Goal: Information Seeking & Learning: Compare options

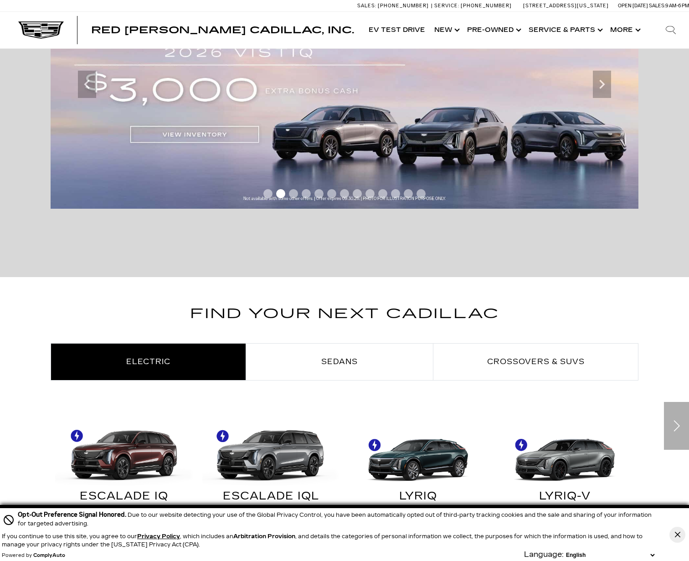
scroll to position [365, 0]
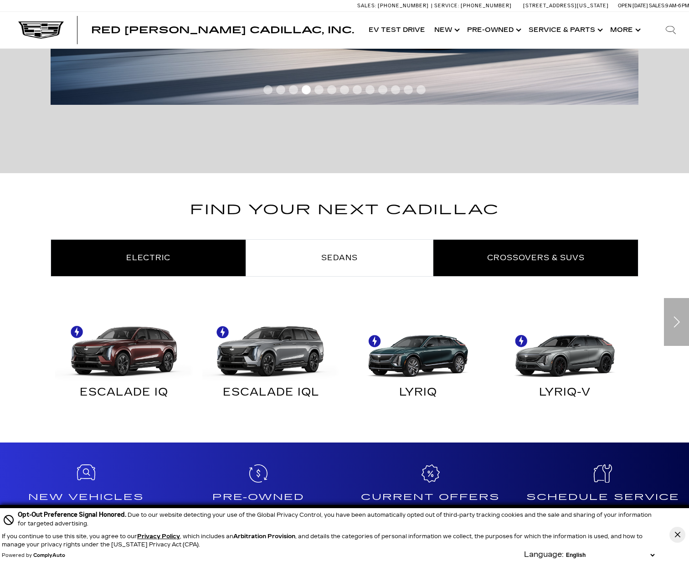
click at [540, 260] on span "Crossovers & SUVs" at bounding box center [536, 257] width 98 height 9
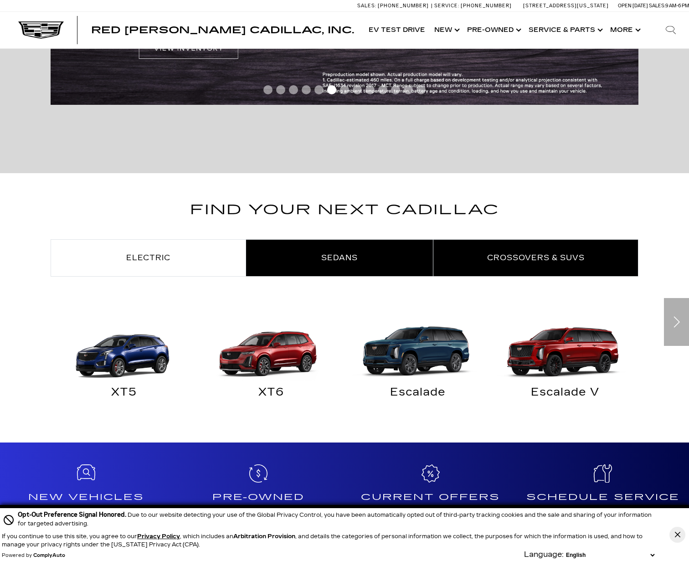
click at [354, 251] on link "Sedans" at bounding box center [339, 258] width 187 height 36
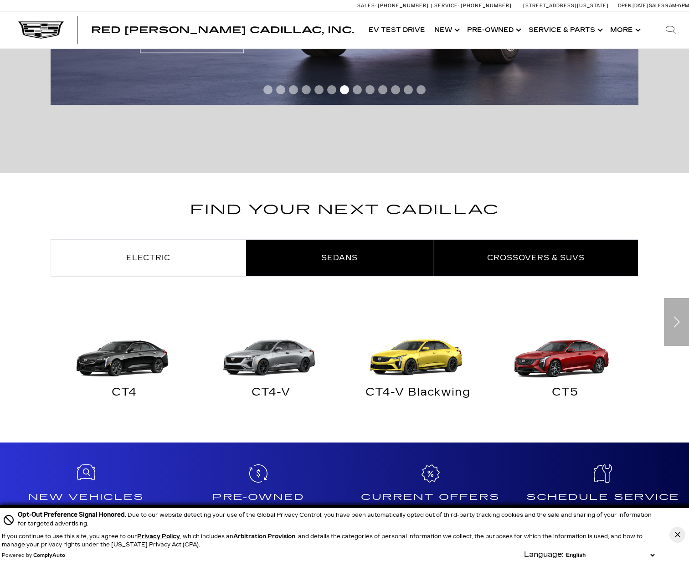
click at [520, 256] on span "Crossovers & SUVs" at bounding box center [536, 257] width 98 height 9
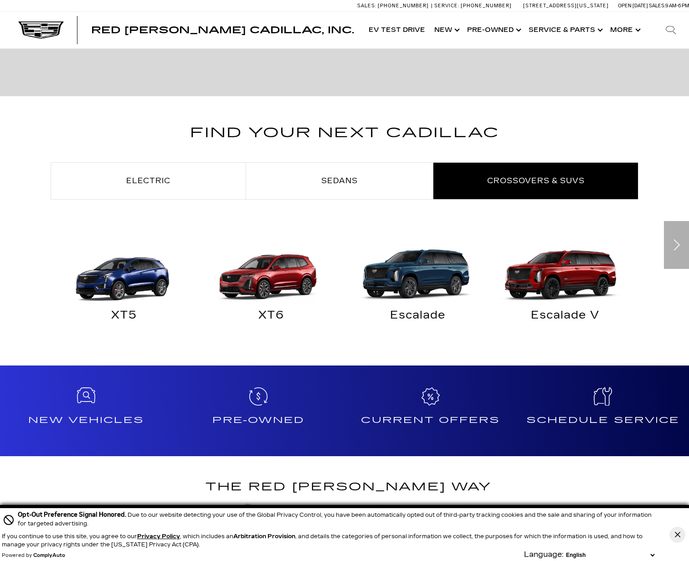
scroll to position [456, 0]
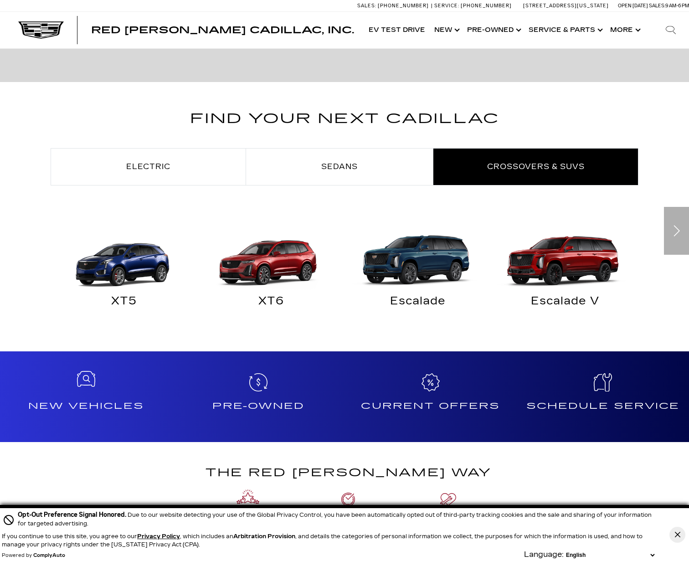
click at [89, 393] on div "New Vehicles" at bounding box center [86, 396] width 172 height 91
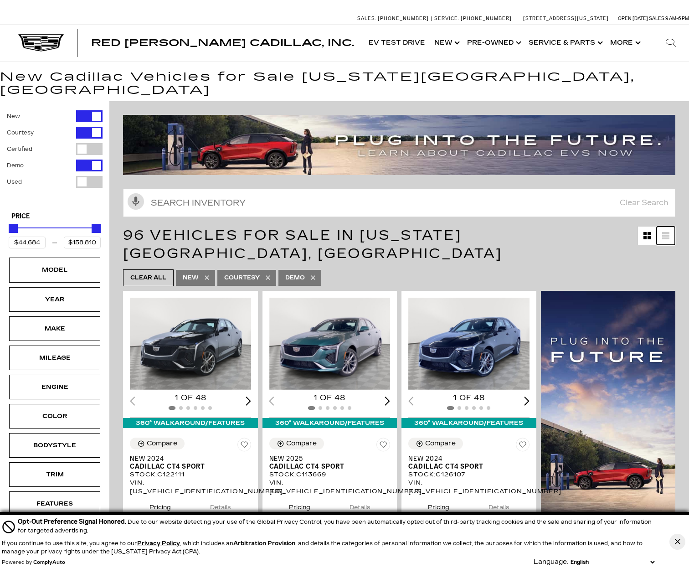
click at [669, 235] on icon at bounding box center [665, 236] width 7 height 2
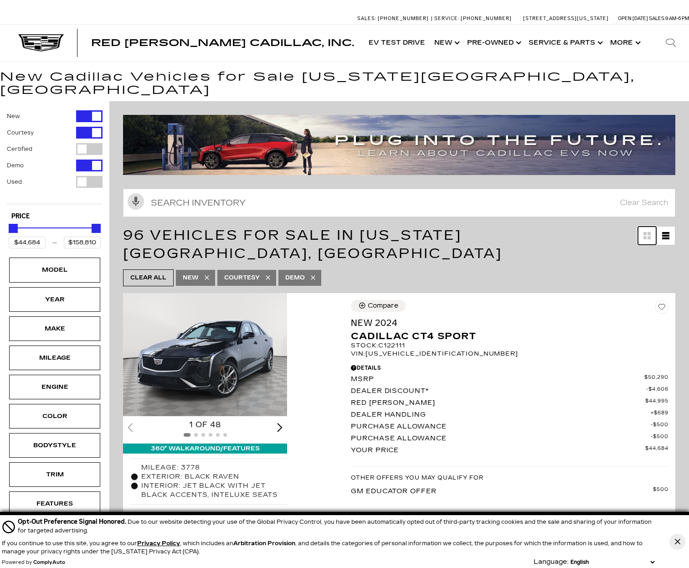
click at [651, 236] on icon "Grid View" at bounding box center [649, 237] width 3 height 3
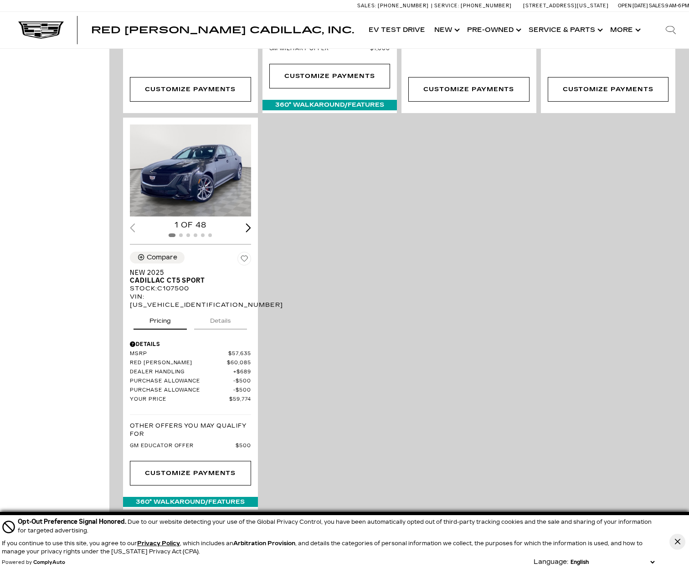
scroll to position [2324, 0]
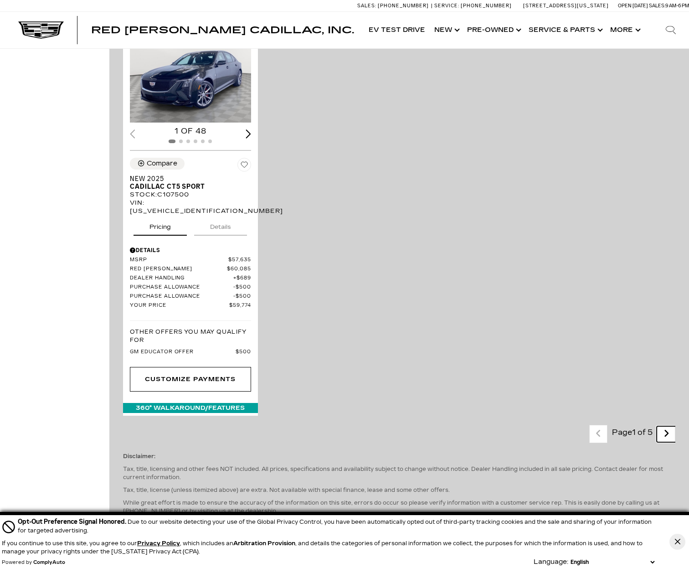
click at [669, 426] on icon "next page" at bounding box center [667, 433] width 6 height 15
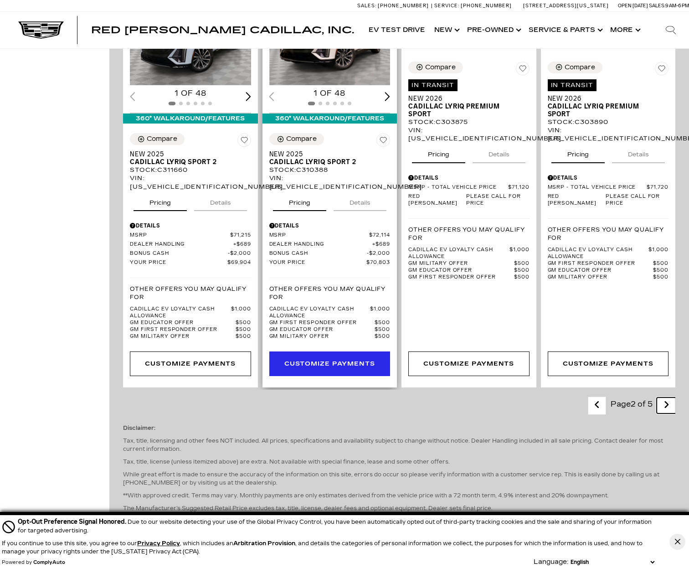
scroll to position [2005, 0]
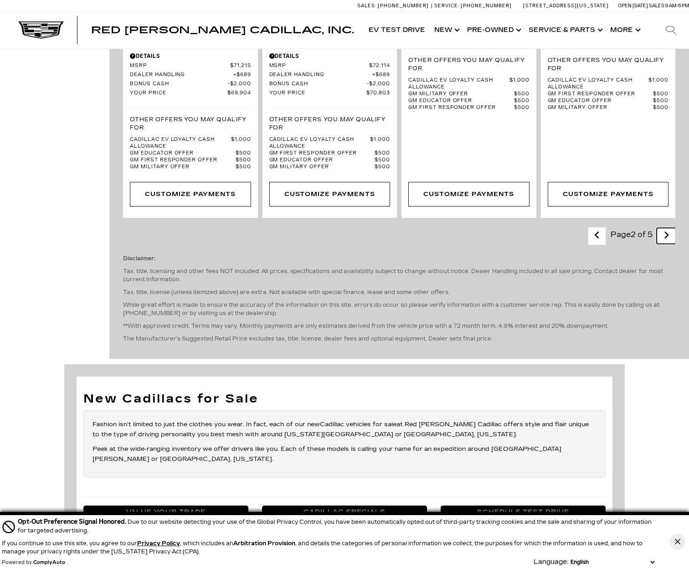
click at [669, 231] on icon "next page" at bounding box center [667, 235] width 6 height 15
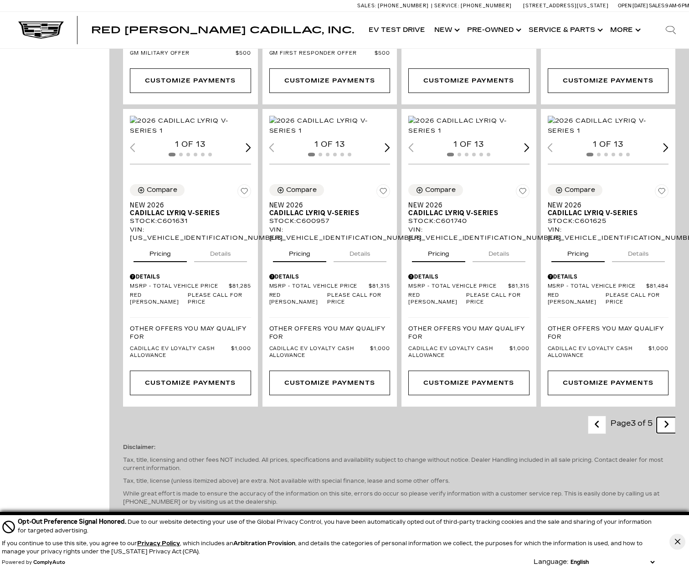
scroll to position [1914, 0]
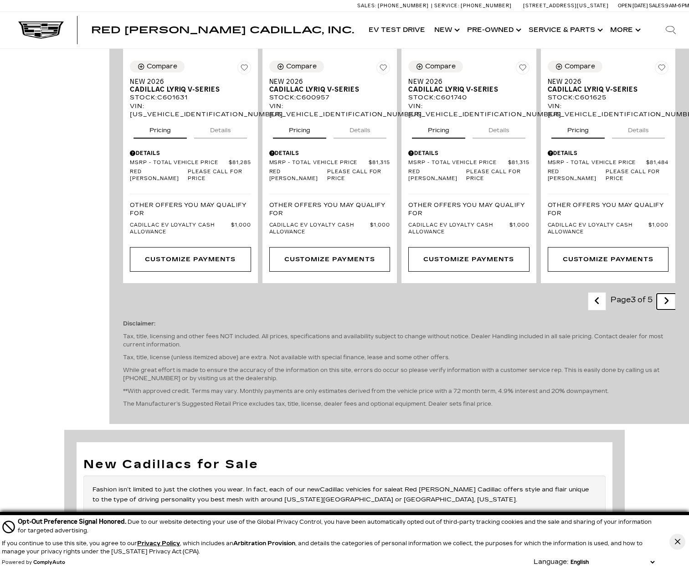
click at [669, 293] on link "Next - Page" at bounding box center [667, 301] width 20 height 16
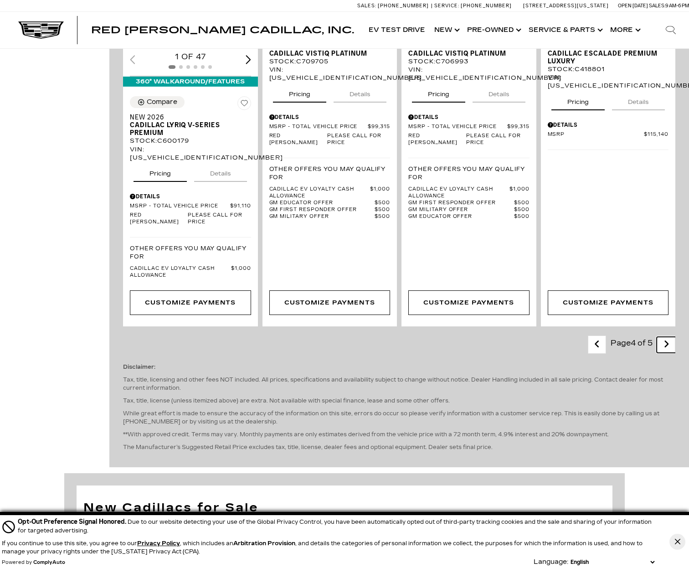
scroll to position [1869, 0]
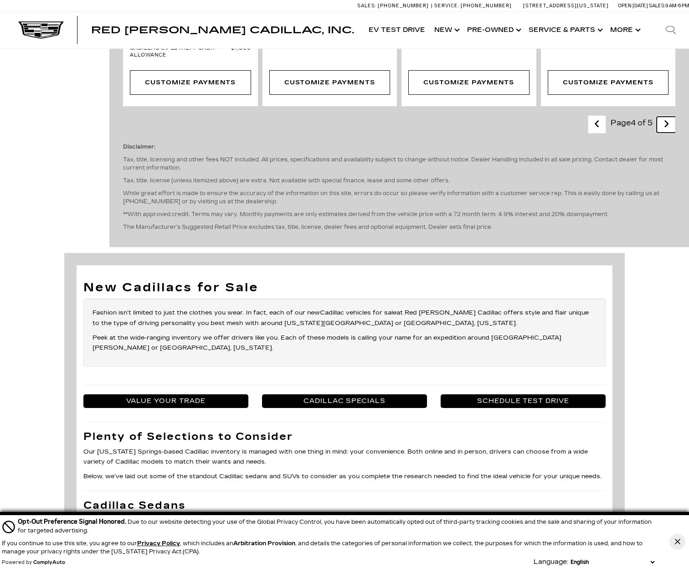
click at [669, 131] on icon "next page" at bounding box center [667, 124] width 6 height 15
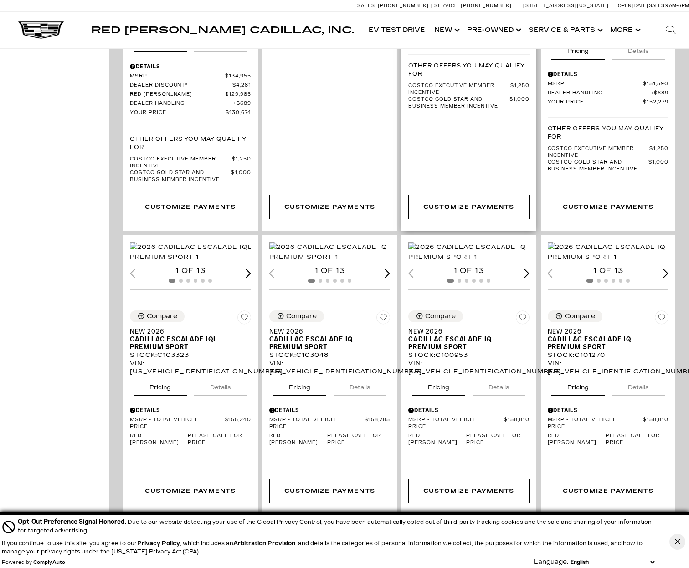
scroll to position [1048, 0]
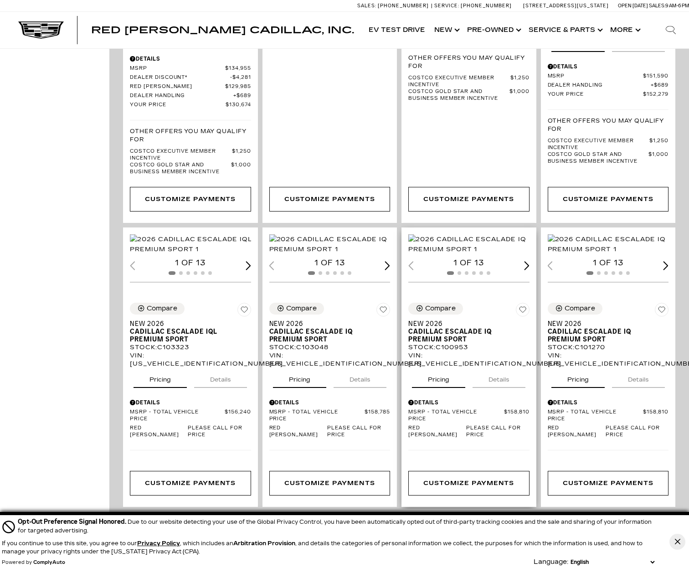
click at [530, 270] on div "Next slide" at bounding box center [526, 265] width 5 height 9
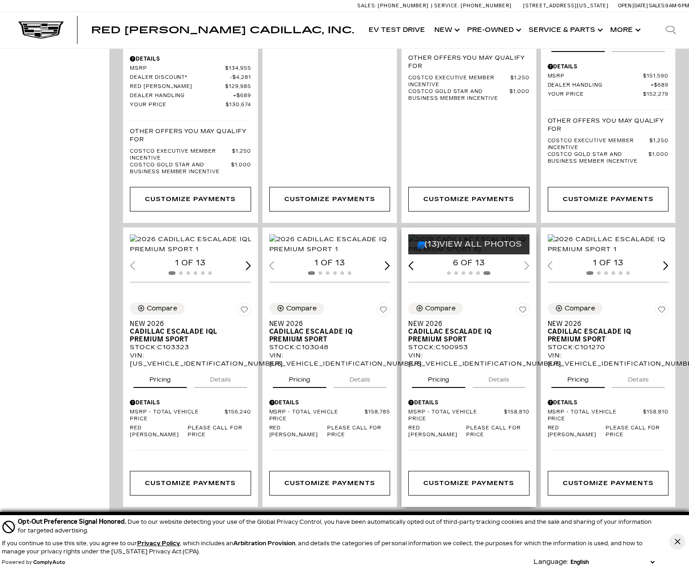
click at [530, 268] on div "6 of 13" at bounding box center [468, 263] width 121 height 10
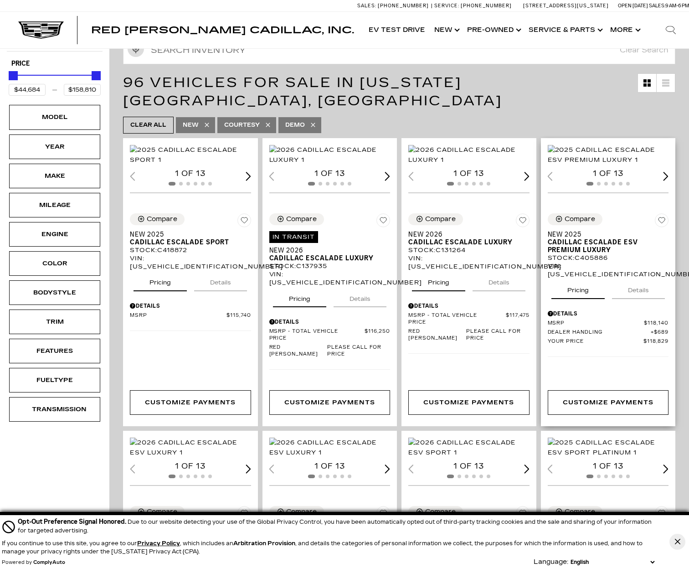
scroll to position [182, 0]
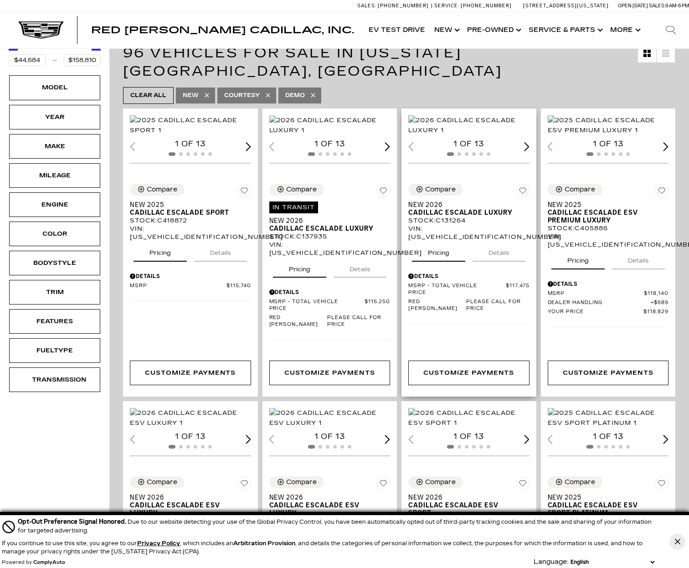
click at [530, 151] on div "Next slide" at bounding box center [526, 146] width 5 height 9
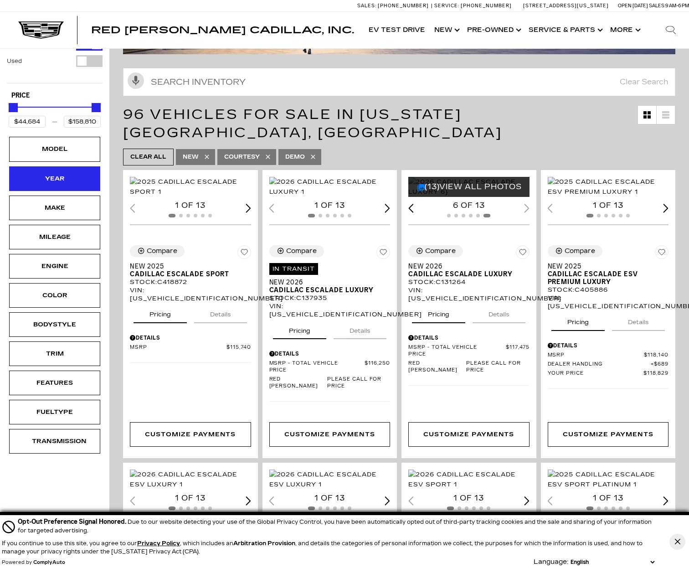
scroll to position [0, 0]
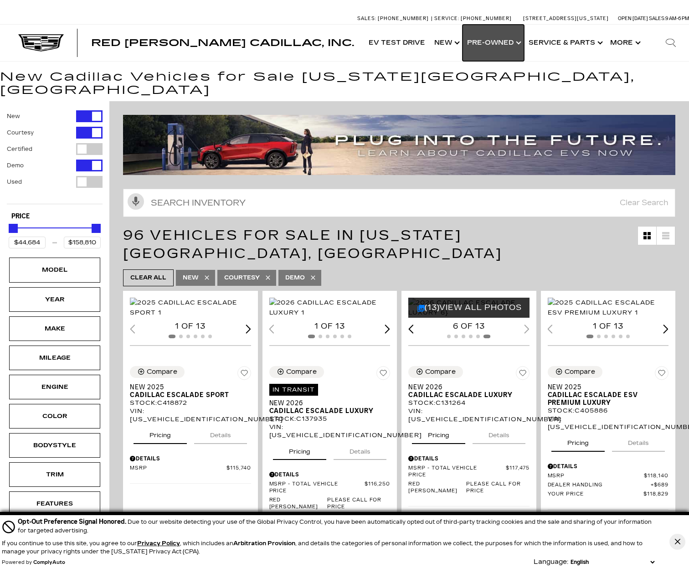
click at [499, 43] on link "Show Pre-Owned" at bounding box center [494, 43] width 62 height 36
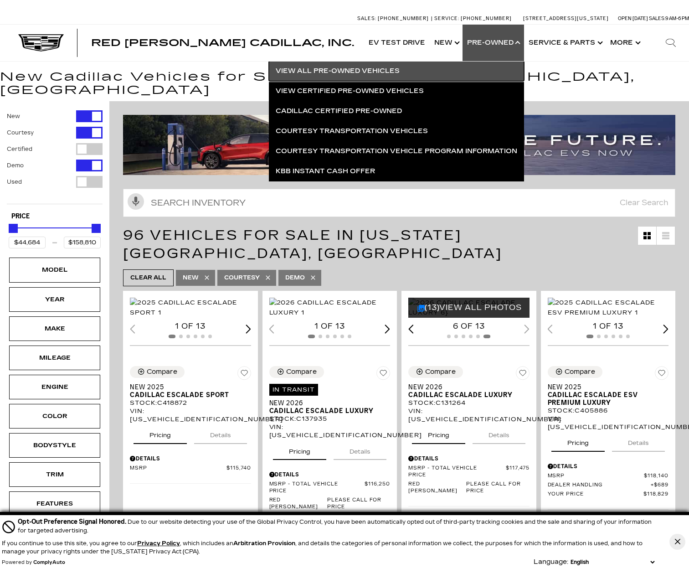
click at [369, 70] on link "View All Pre-Owned Vehicles" at bounding box center [396, 71] width 255 height 20
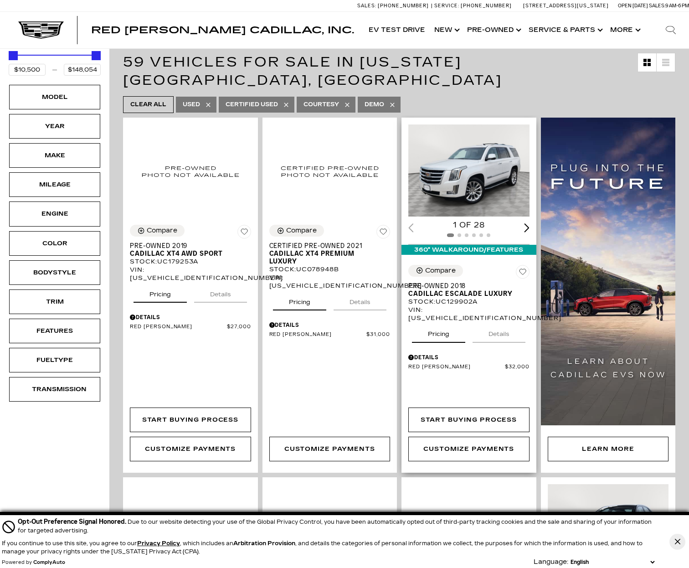
scroll to position [137, 0]
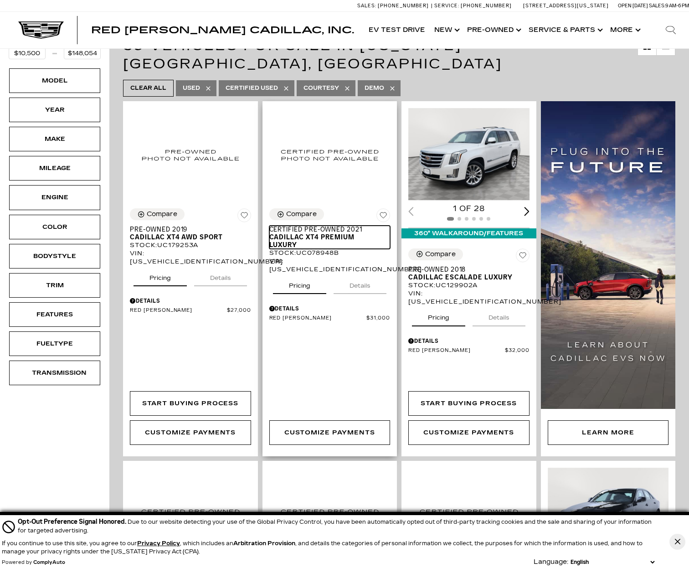
click at [323, 233] on span "Cadillac XT4 Premium Luxury" at bounding box center [326, 240] width 114 height 15
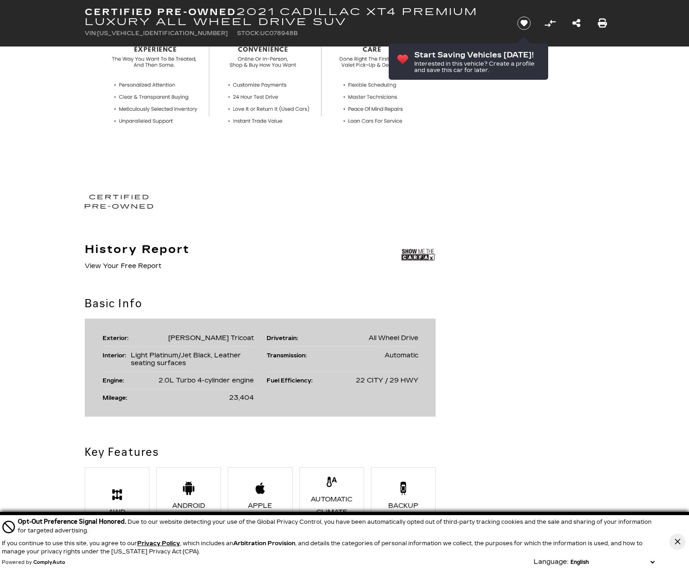
scroll to position [410, 0]
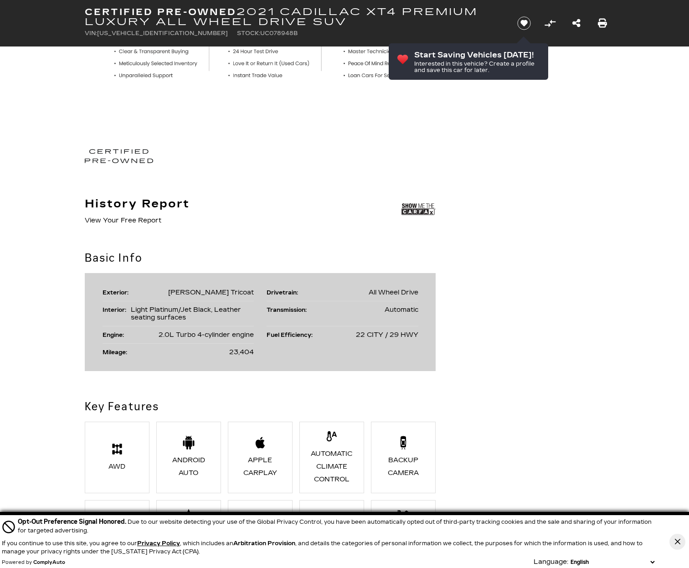
click at [680, 542] on icon "Close Button" at bounding box center [677, 541] width 5 height 5
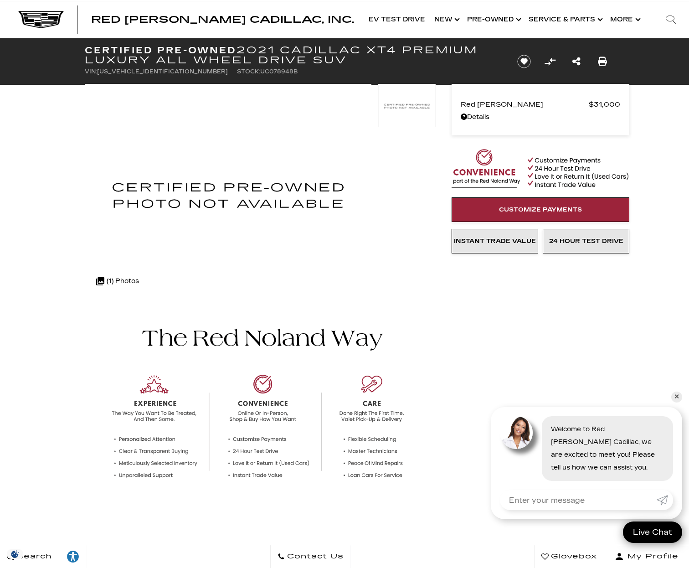
scroll to position [0, 0]
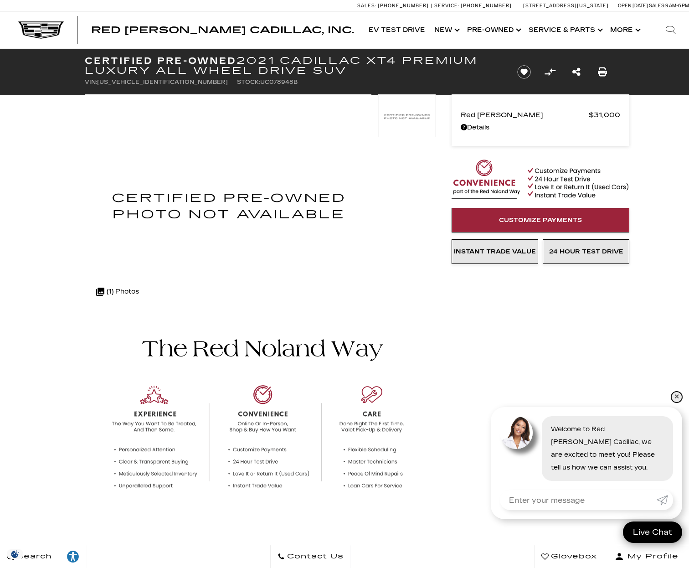
click at [676, 399] on link "✕" at bounding box center [676, 396] width 11 height 11
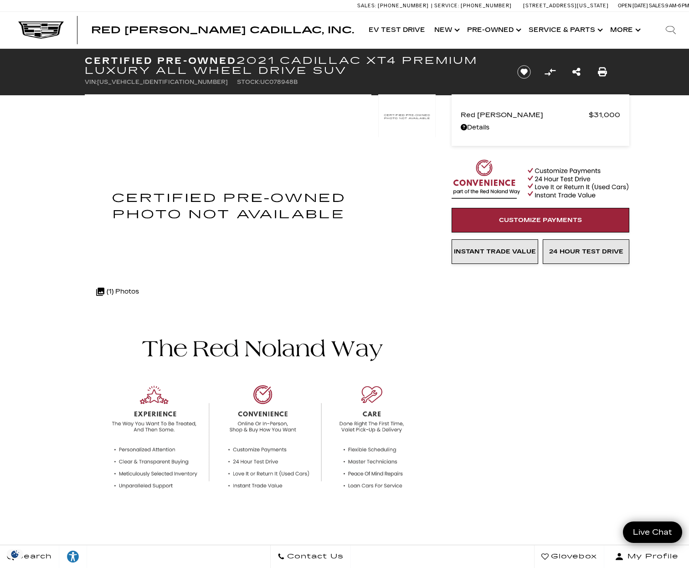
scroll to position [365, 0]
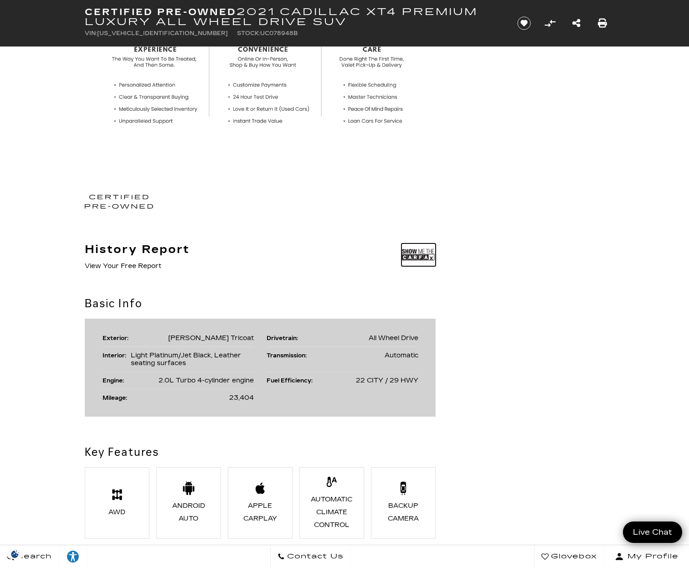
click at [413, 258] on img at bounding box center [419, 254] width 34 height 23
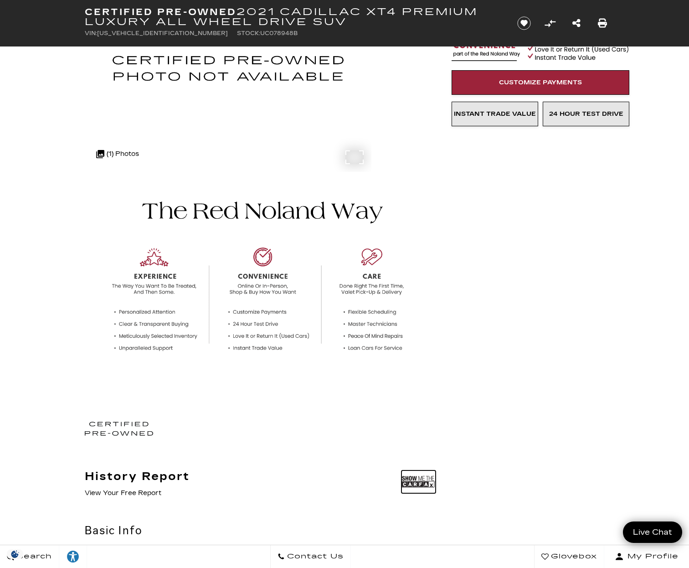
scroll to position [137, 0]
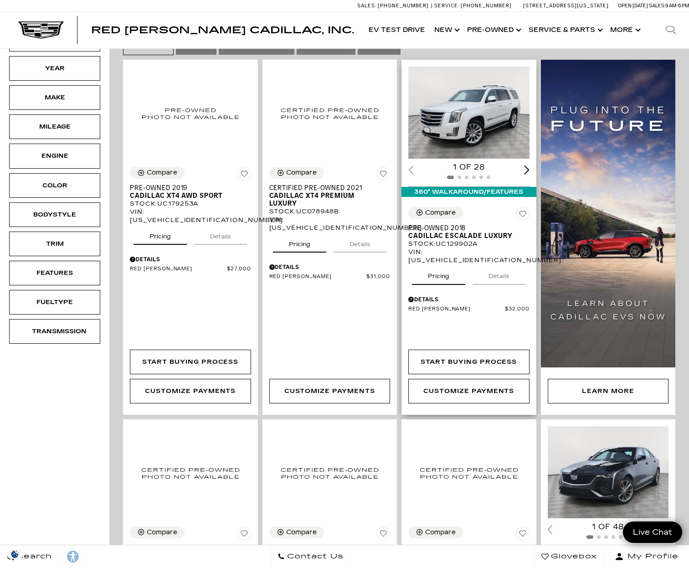
scroll to position [91, 0]
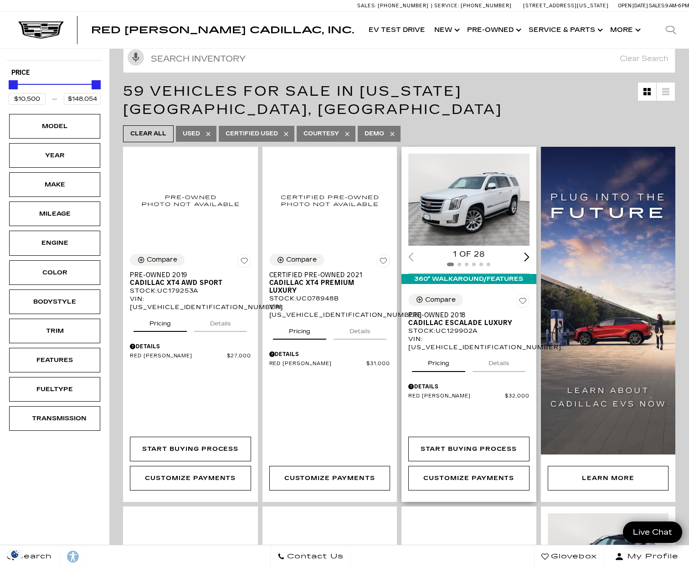
click at [467, 211] on img "1 / 2" at bounding box center [469, 200] width 123 height 92
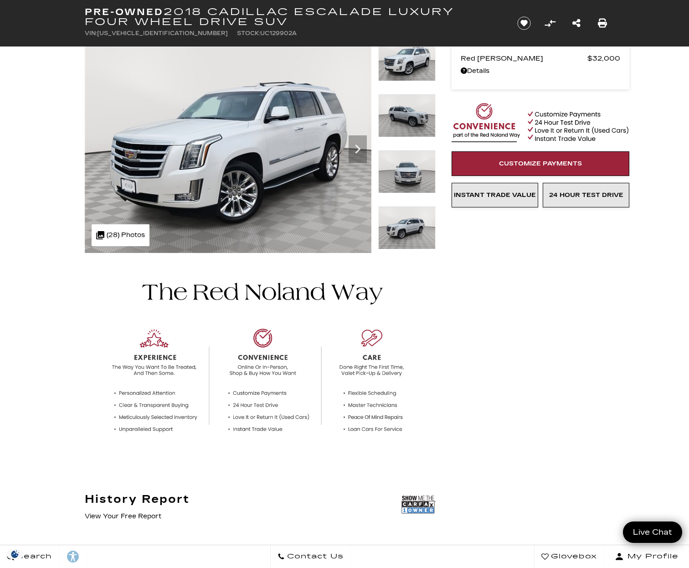
scroll to position [273, 0]
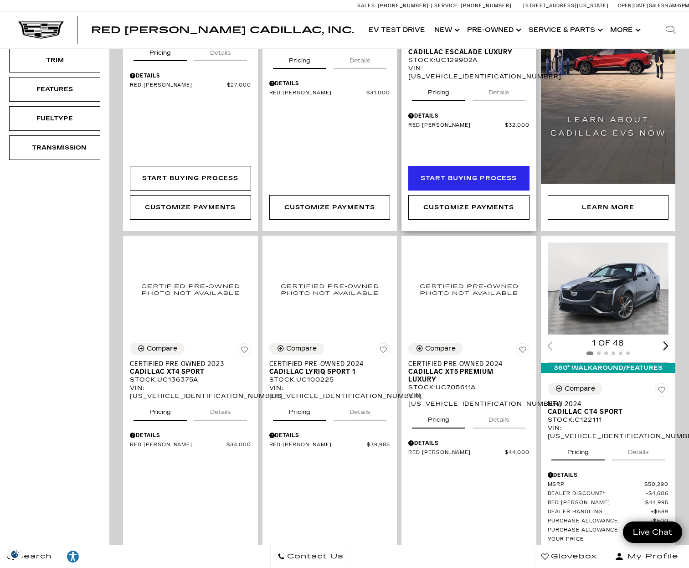
scroll to position [365, 0]
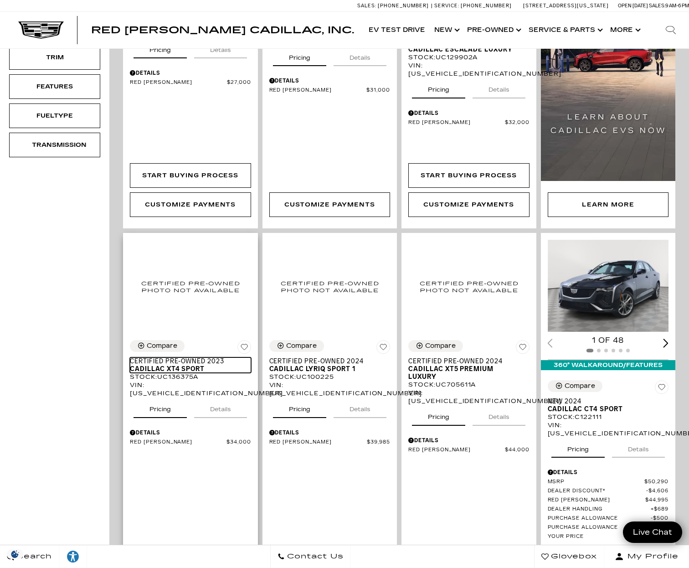
click at [155, 357] on span "Certified Pre-Owned 2023" at bounding box center [187, 361] width 114 height 8
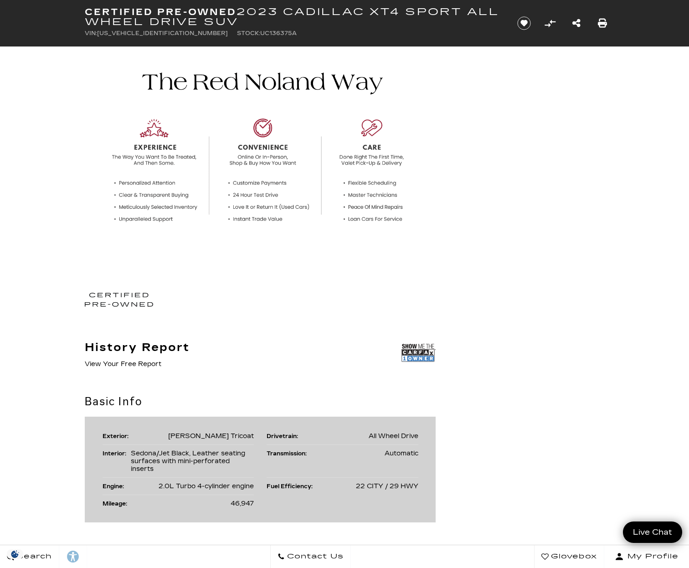
scroll to position [319, 0]
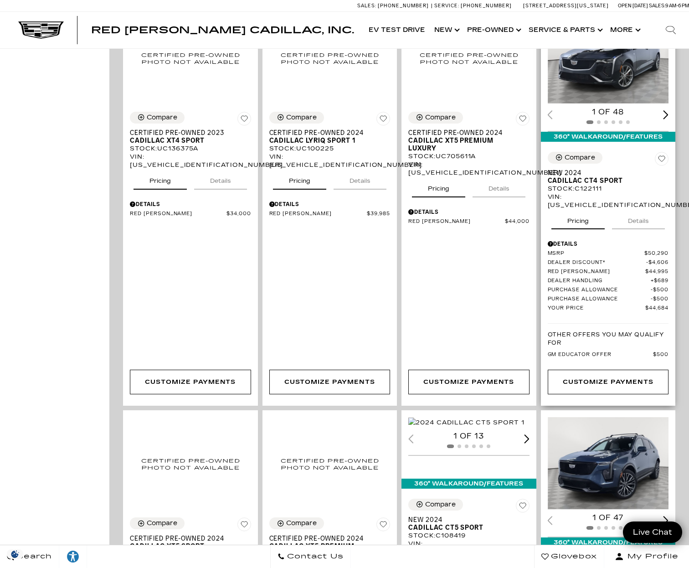
scroll to position [592, 0]
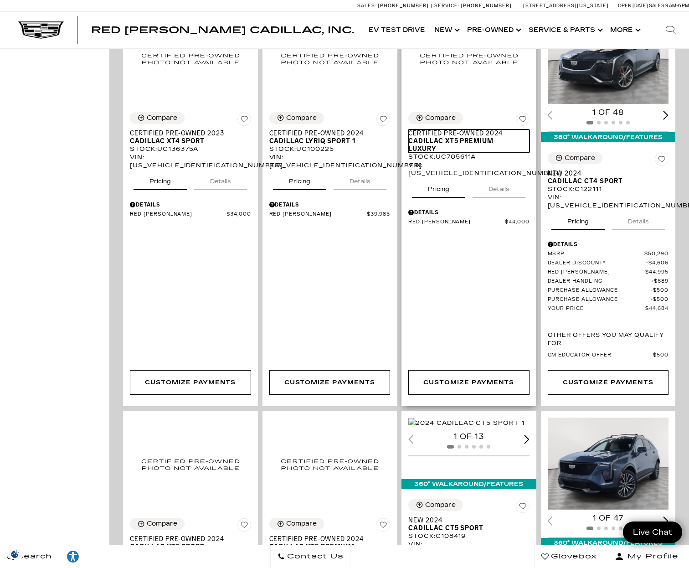
click at [476, 129] on span "Certified Pre-Owned 2024" at bounding box center [465, 133] width 114 height 8
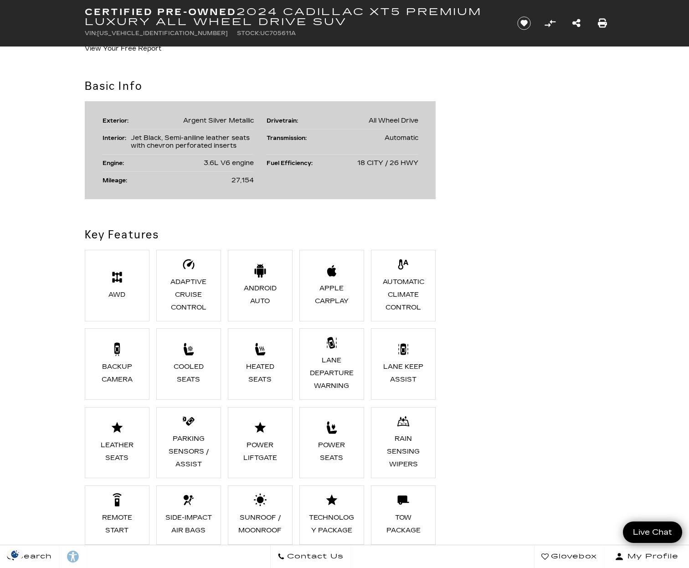
scroll to position [684, 0]
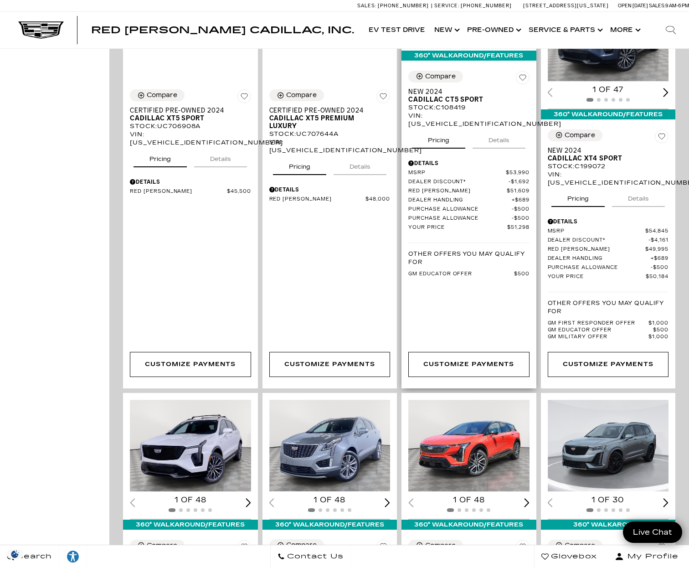
scroll to position [889, 0]
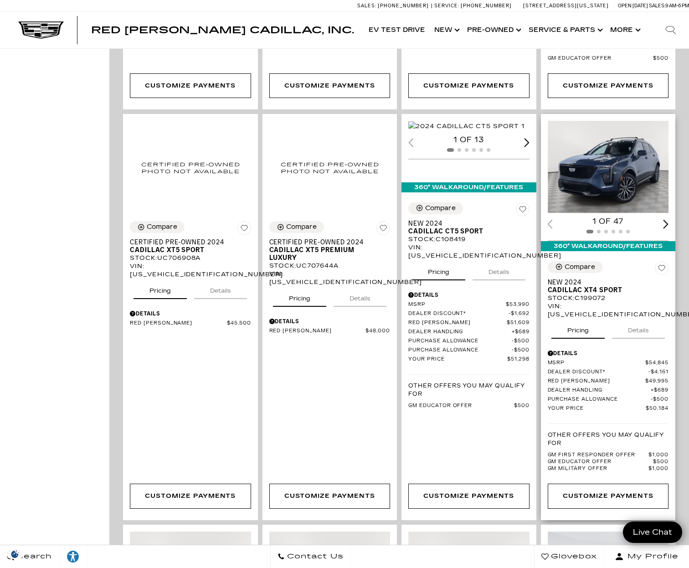
click at [669, 220] on div "Next slide" at bounding box center [665, 224] width 5 height 9
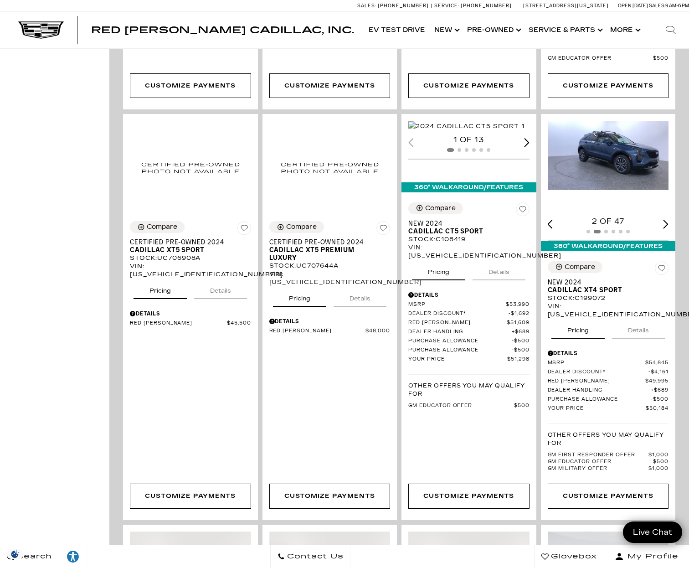
click at [669, 220] on div "Next slide" at bounding box center [665, 224] width 5 height 9
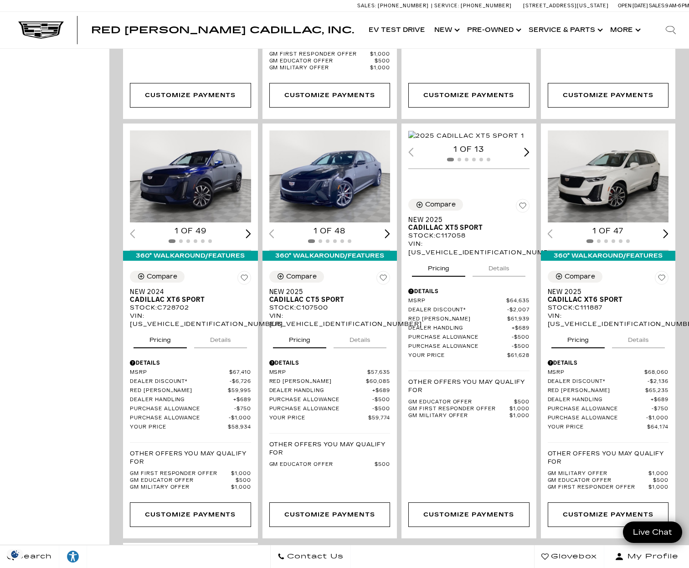
scroll to position [1664, 0]
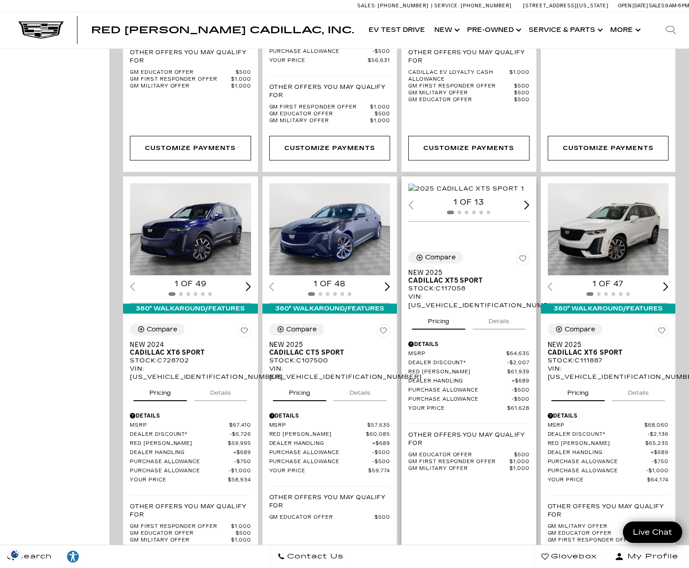
click at [477, 184] on img "1 / 2" at bounding box center [466, 189] width 116 height 10
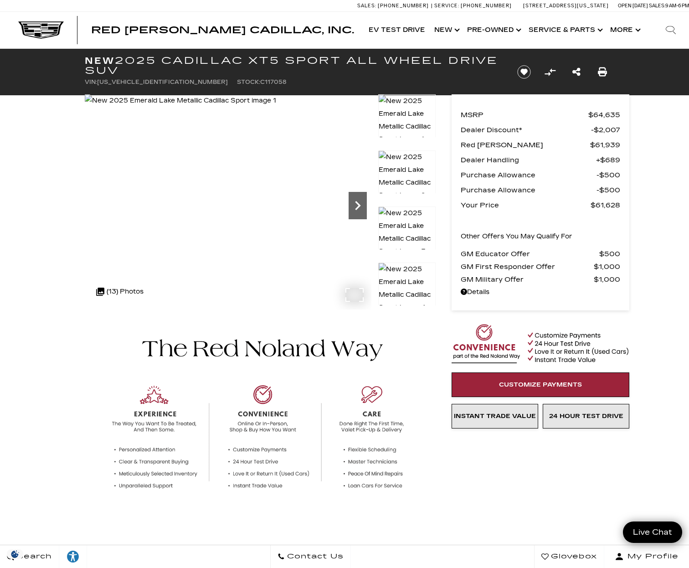
click at [358, 206] on icon "Next" at bounding box center [357, 205] width 5 height 9
